Goal: Task Accomplishment & Management: Use online tool/utility

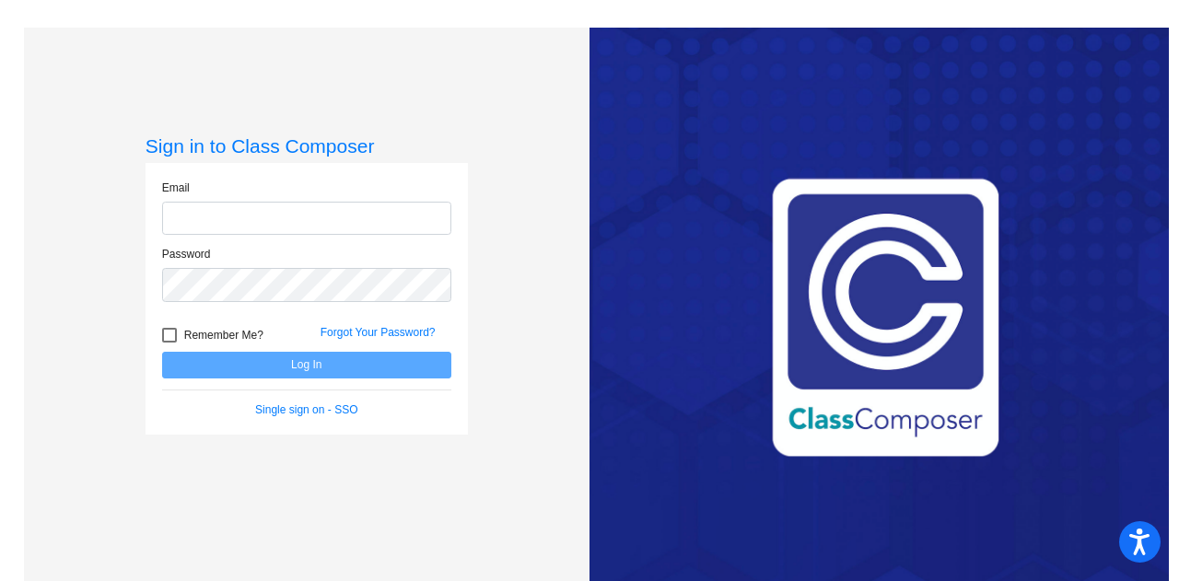
type input "[EMAIL_ADDRESS][DOMAIN_NAME]"
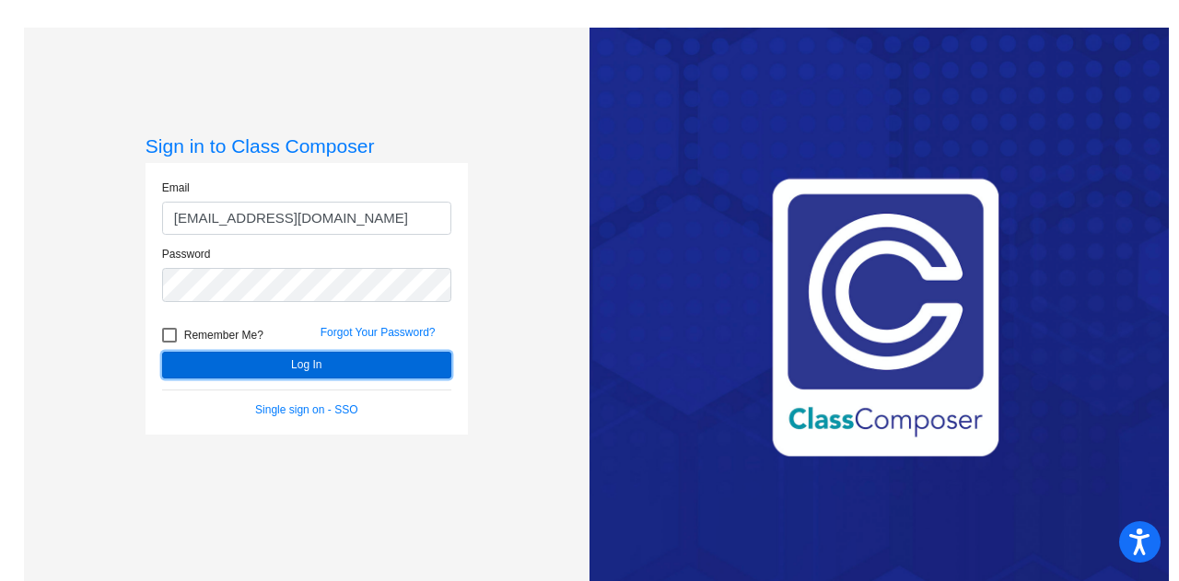
click at [317, 357] on button "Log In" at bounding box center [306, 365] width 289 height 27
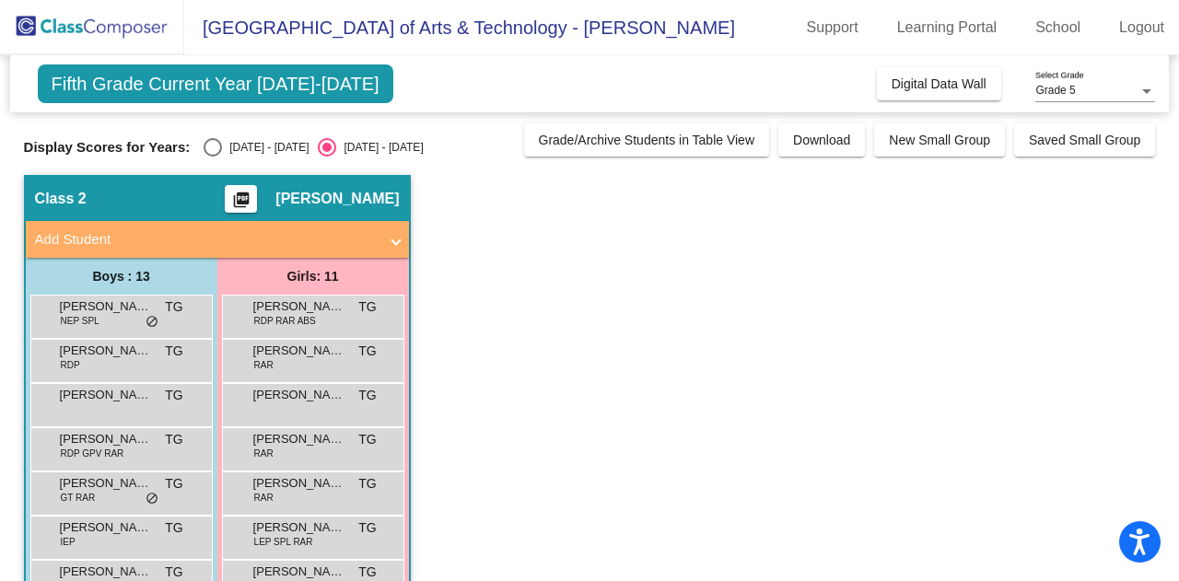
click at [934, 76] on span "Digital Data Wall" at bounding box center [939, 83] width 95 height 15
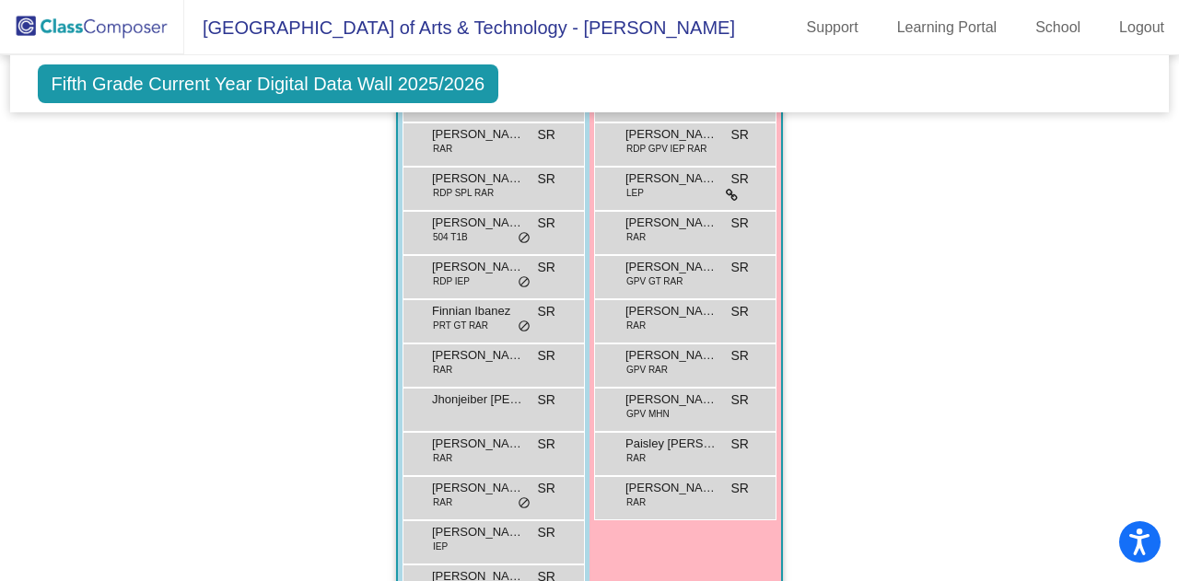
scroll to position [1216, 0]
click at [681, 216] on span "[PERSON_NAME]" at bounding box center [671, 223] width 92 height 18
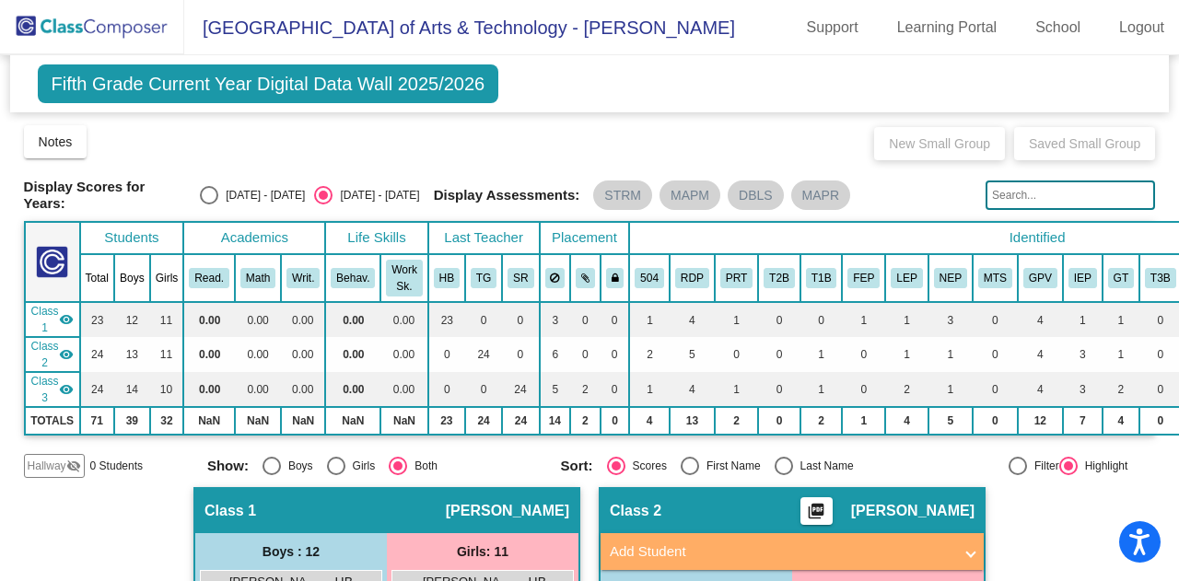
scroll to position [369, 0]
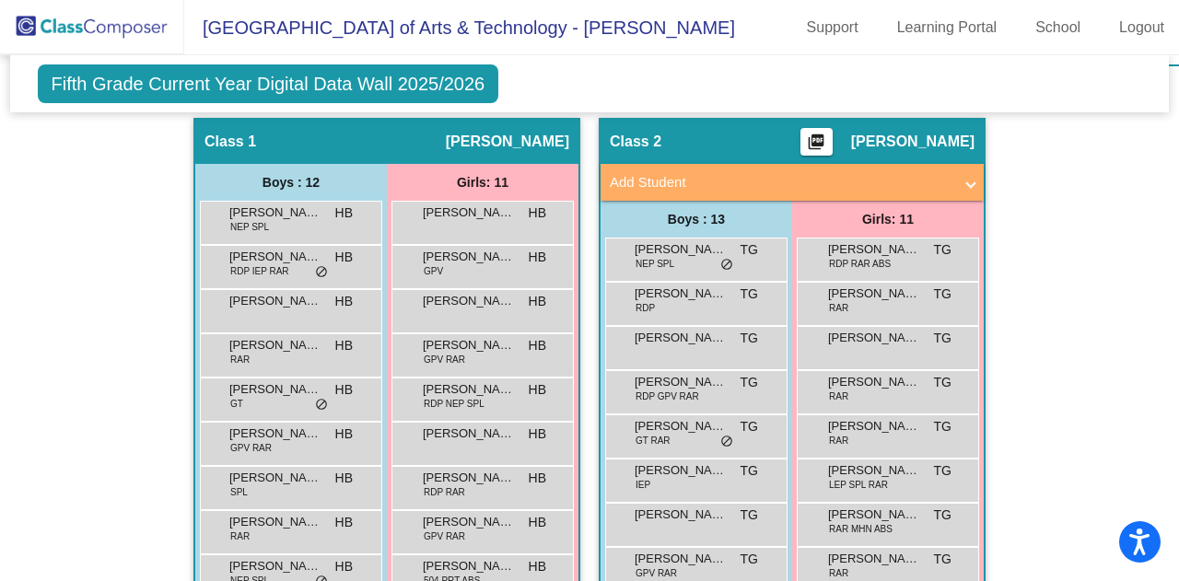
click at [321, 265] on span "do_not_disturb_alt" at bounding box center [321, 272] width 13 height 15
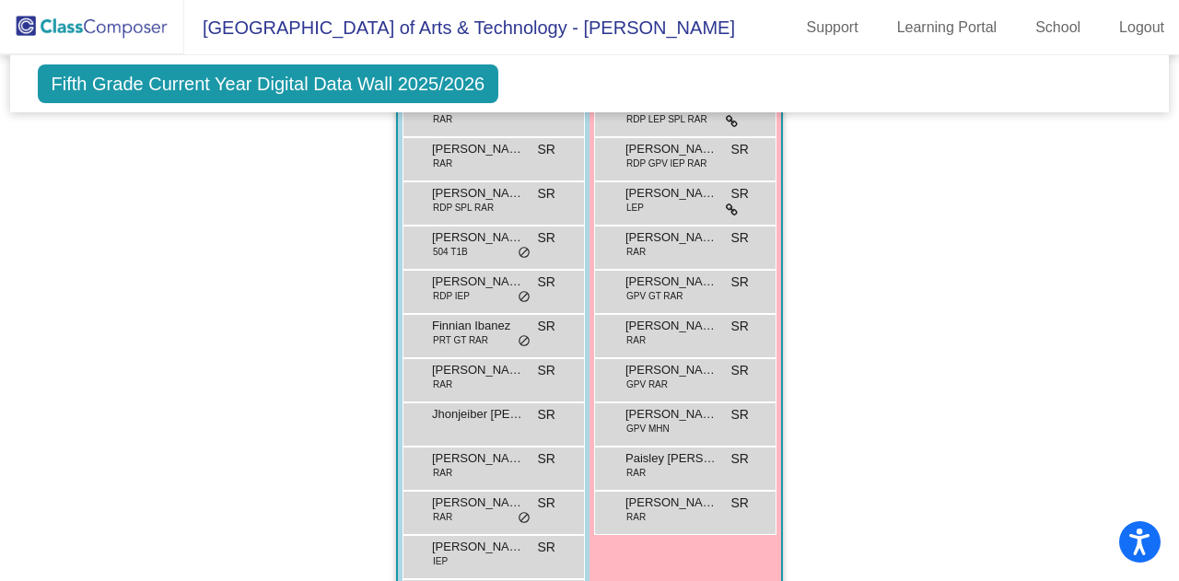
scroll to position [1202, 0]
click at [519, 229] on div "[PERSON_NAME] 504 T1B SR lock do_not_disturb_alt" at bounding box center [491, 245] width 176 height 38
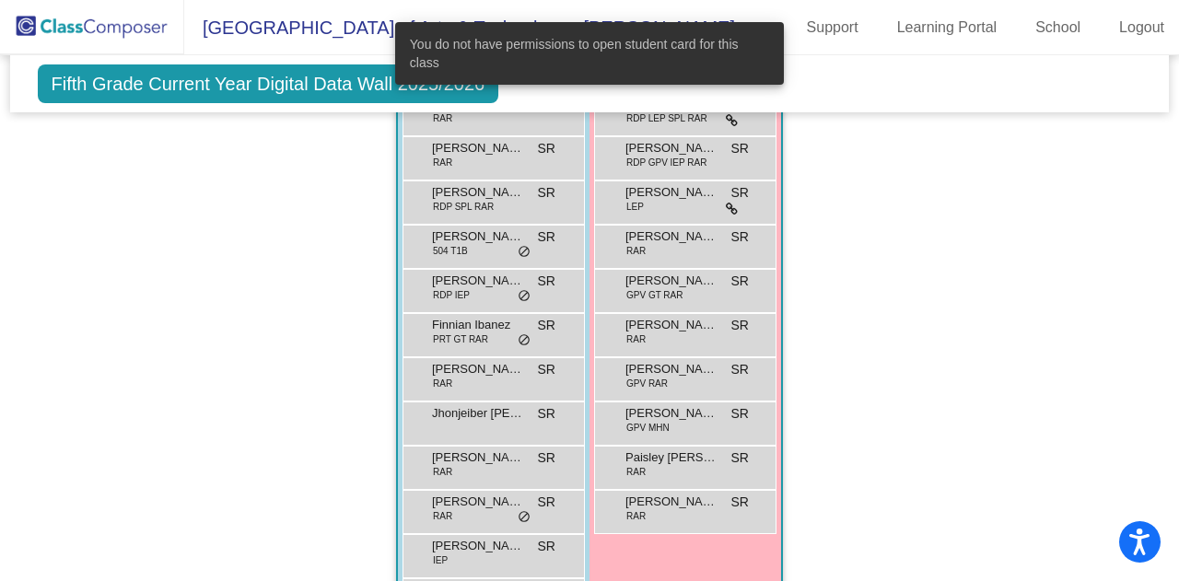
click at [344, 268] on div "Hallway - Hallway Class picture_as_pdf Add Student First Name Last Name Student…" at bounding box center [590, 12] width 1132 height 1455
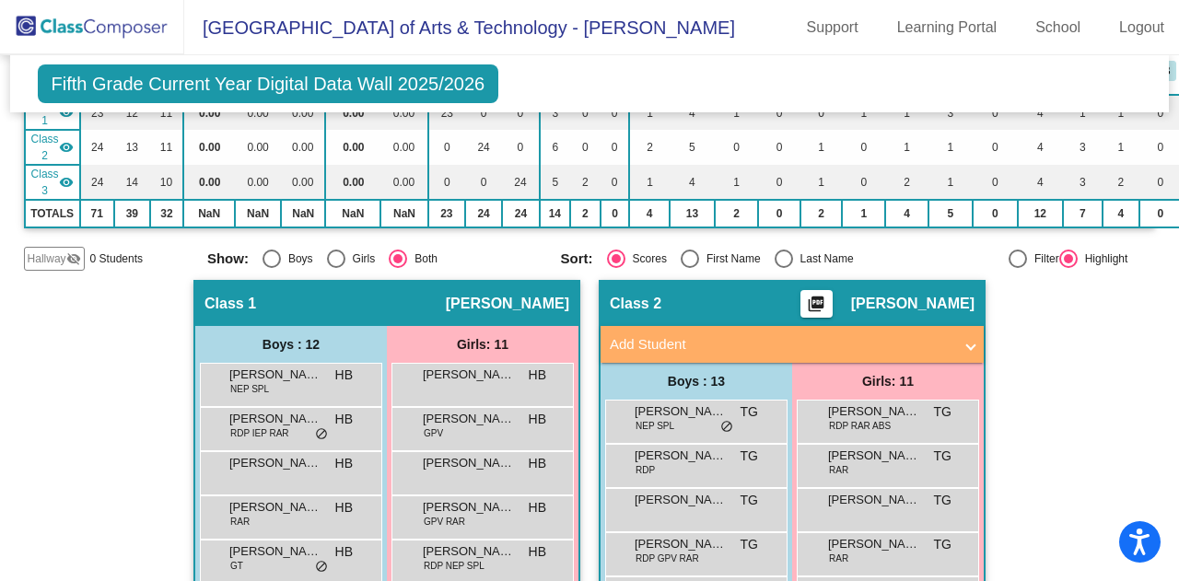
scroll to position [192, 0]
